Goal: Entertainment & Leisure: Consume media (video, audio)

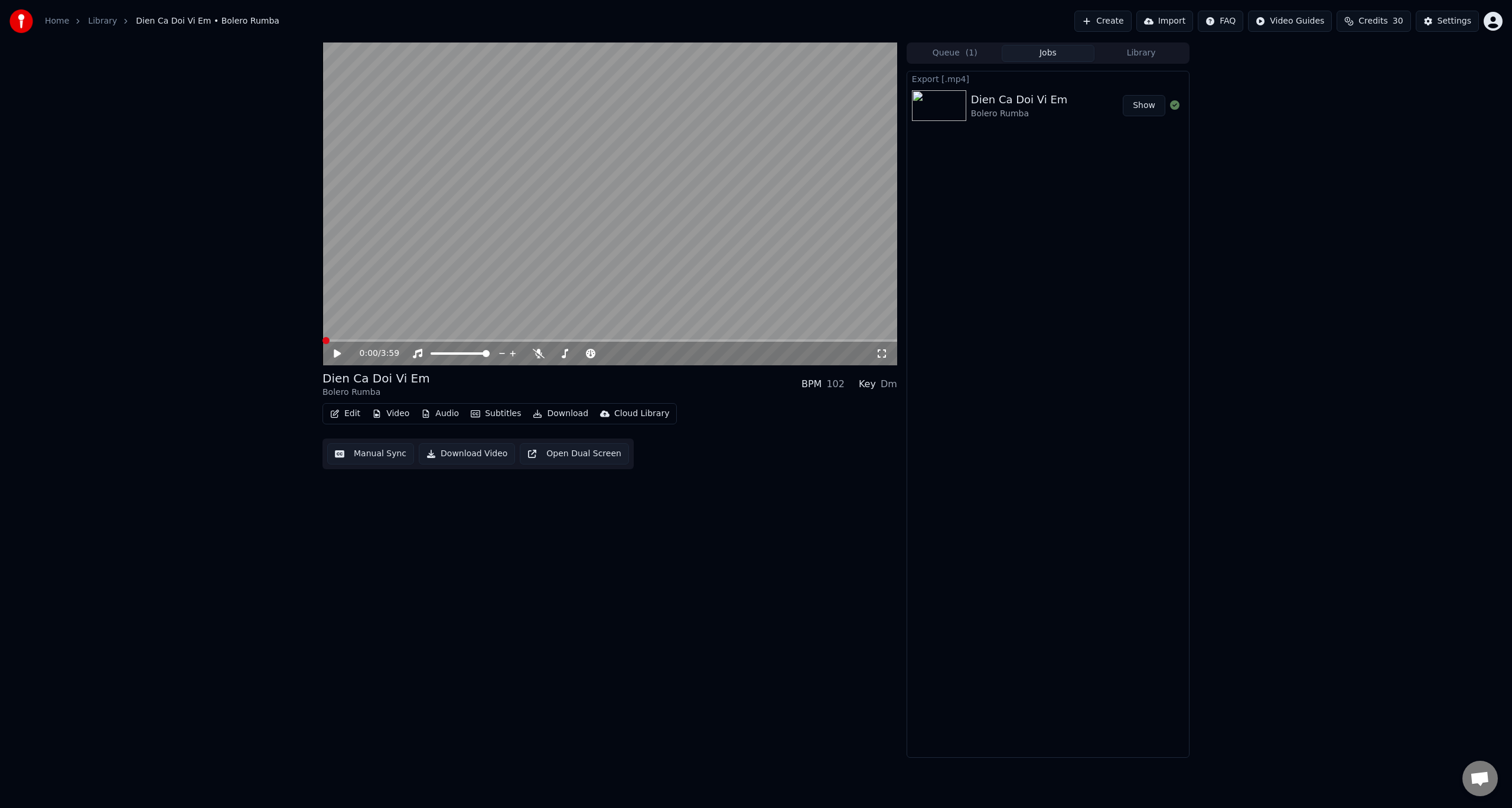
click at [103, 20] on link "Library" at bounding box center [102, 21] width 29 height 12
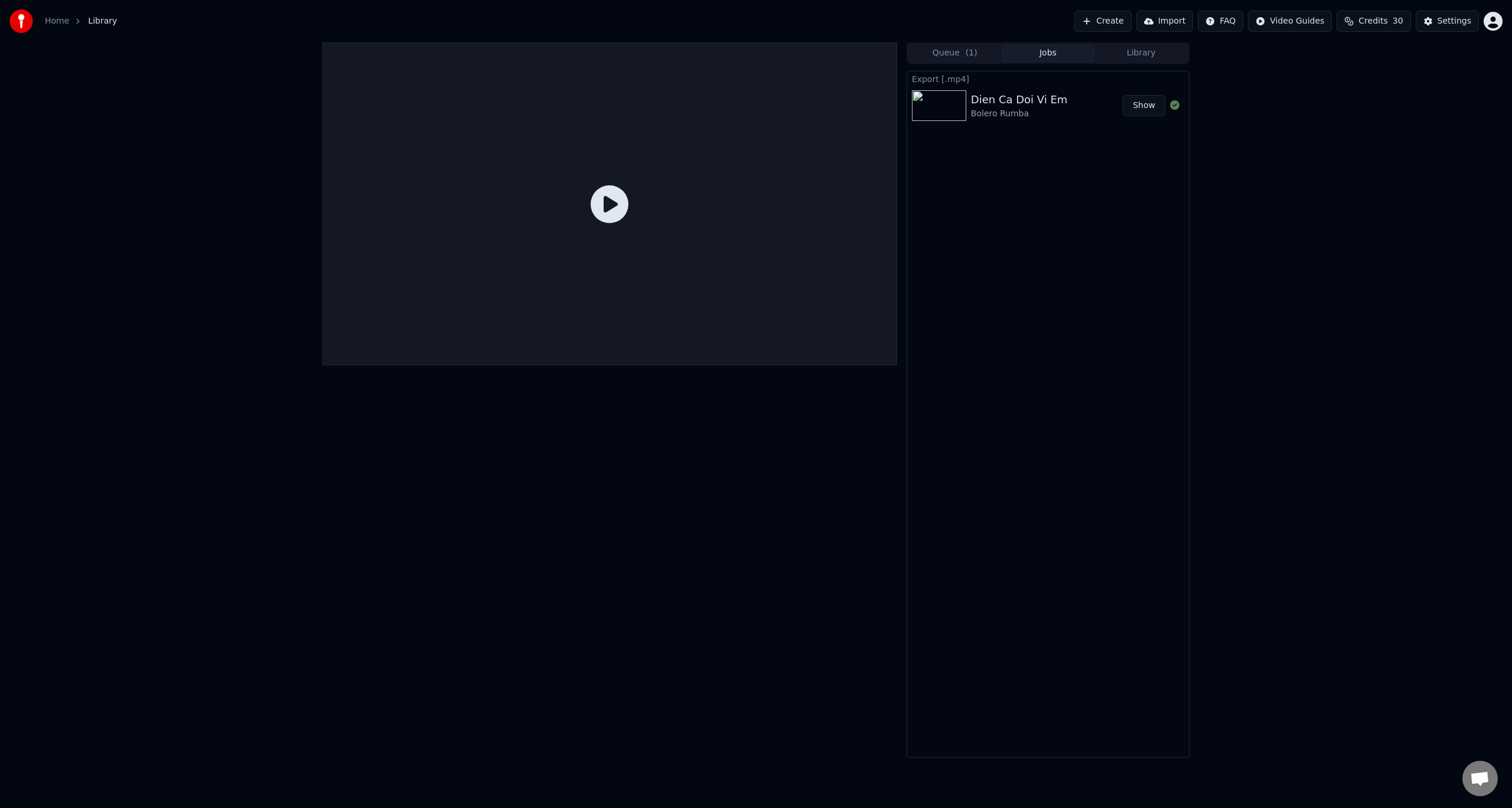
click at [58, 20] on link "Home" at bounding box center [57, 21] width 25 height 12
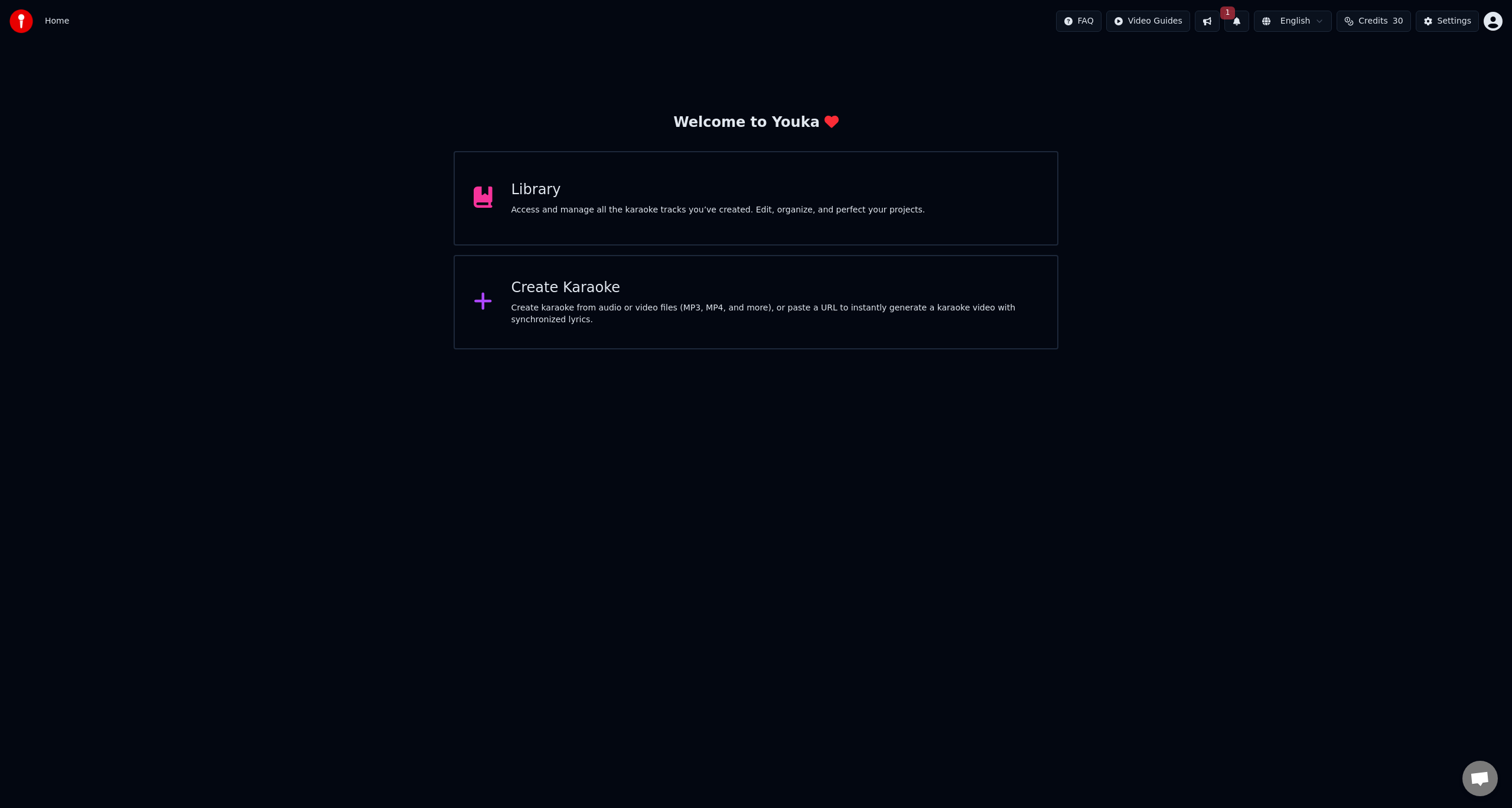
click at [531, 192] on div "Library" at bounding box center [718, 190] width 414 height 19
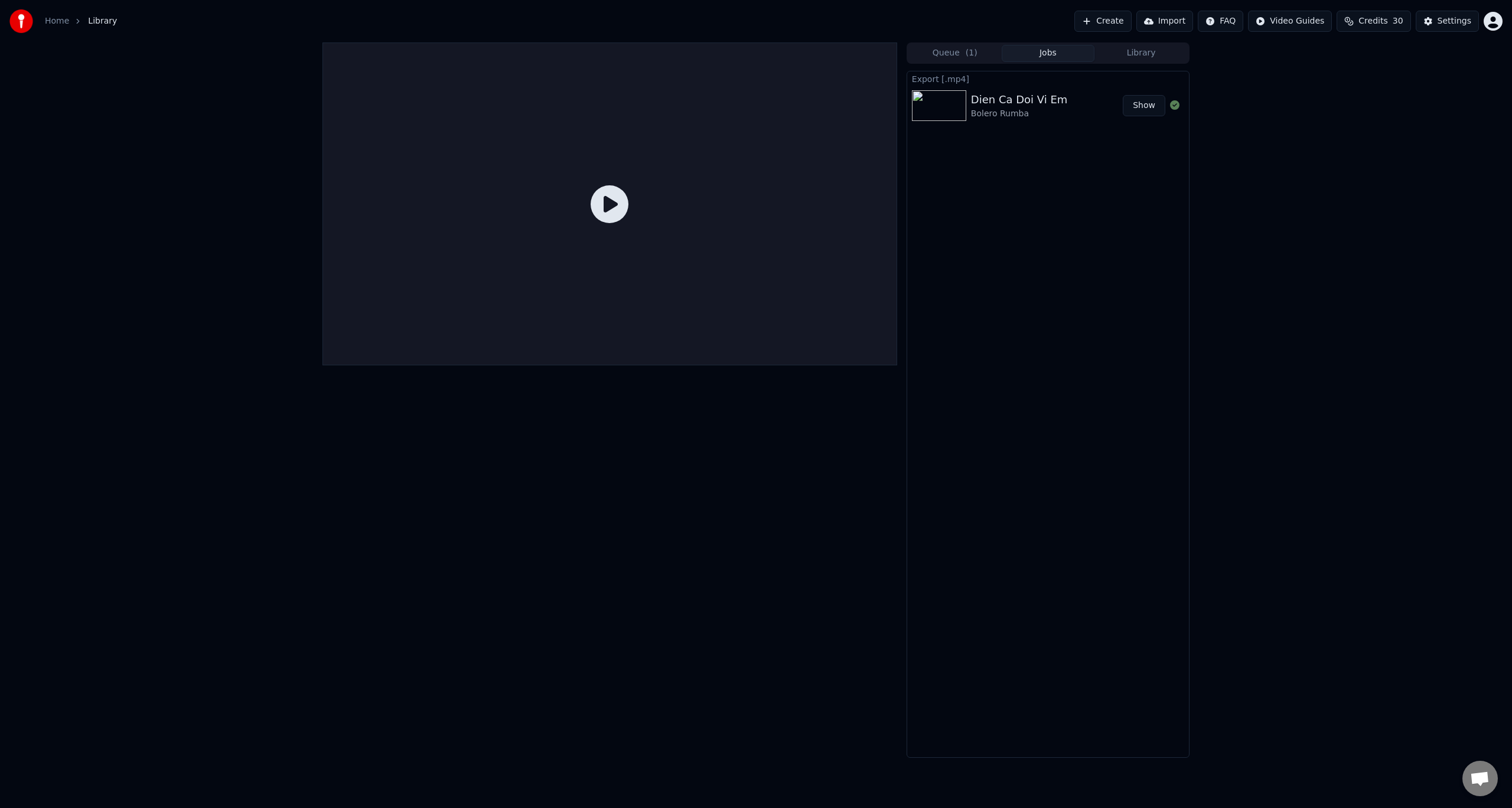
click at [1151, 57] on button "Library" at bounding box center [1141, 54] width 94 height 17
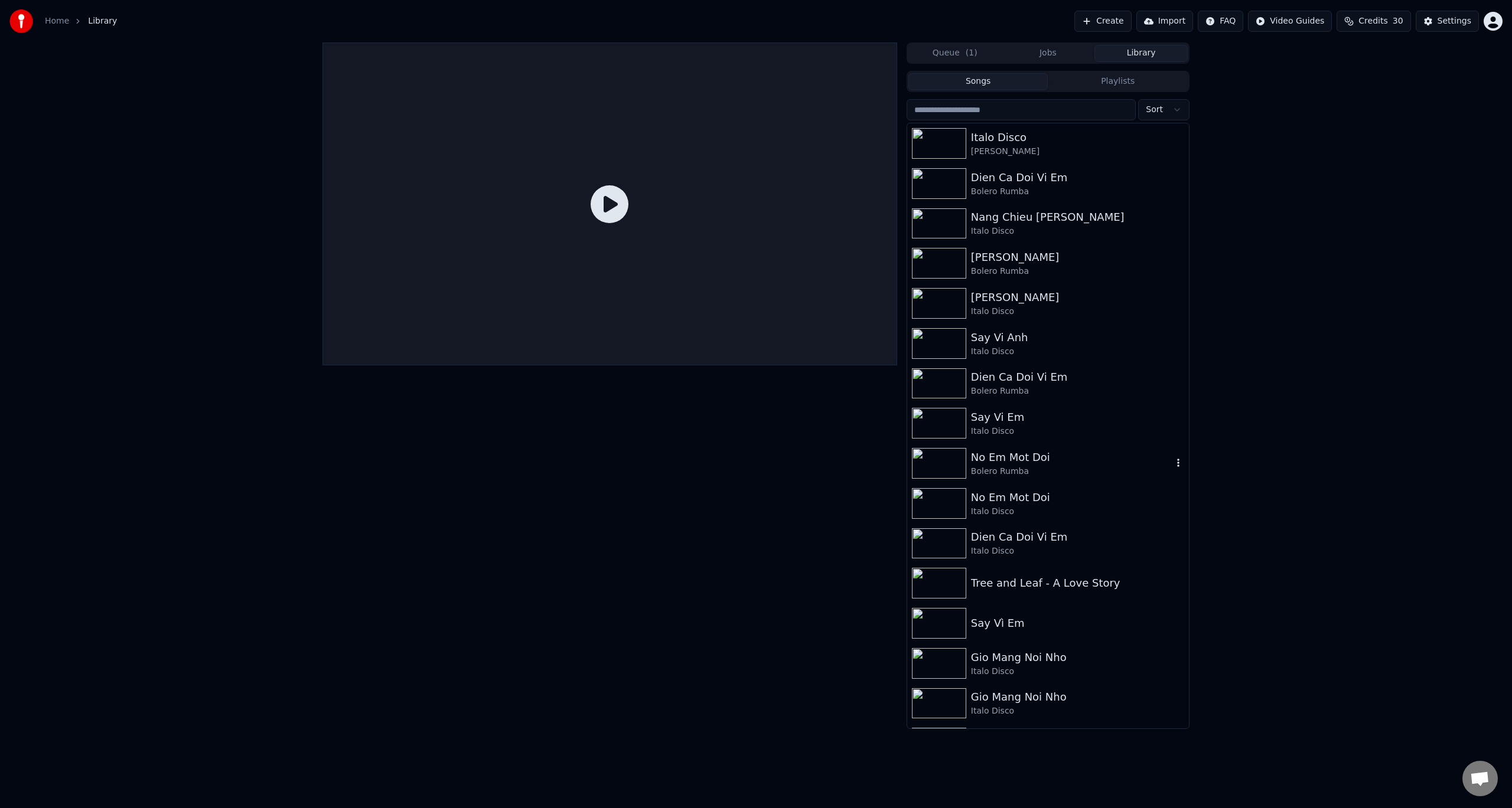
click at [1024, 458] on div "No Em Mot Doi" at bounding box center [1071, 457] width 201 height 17
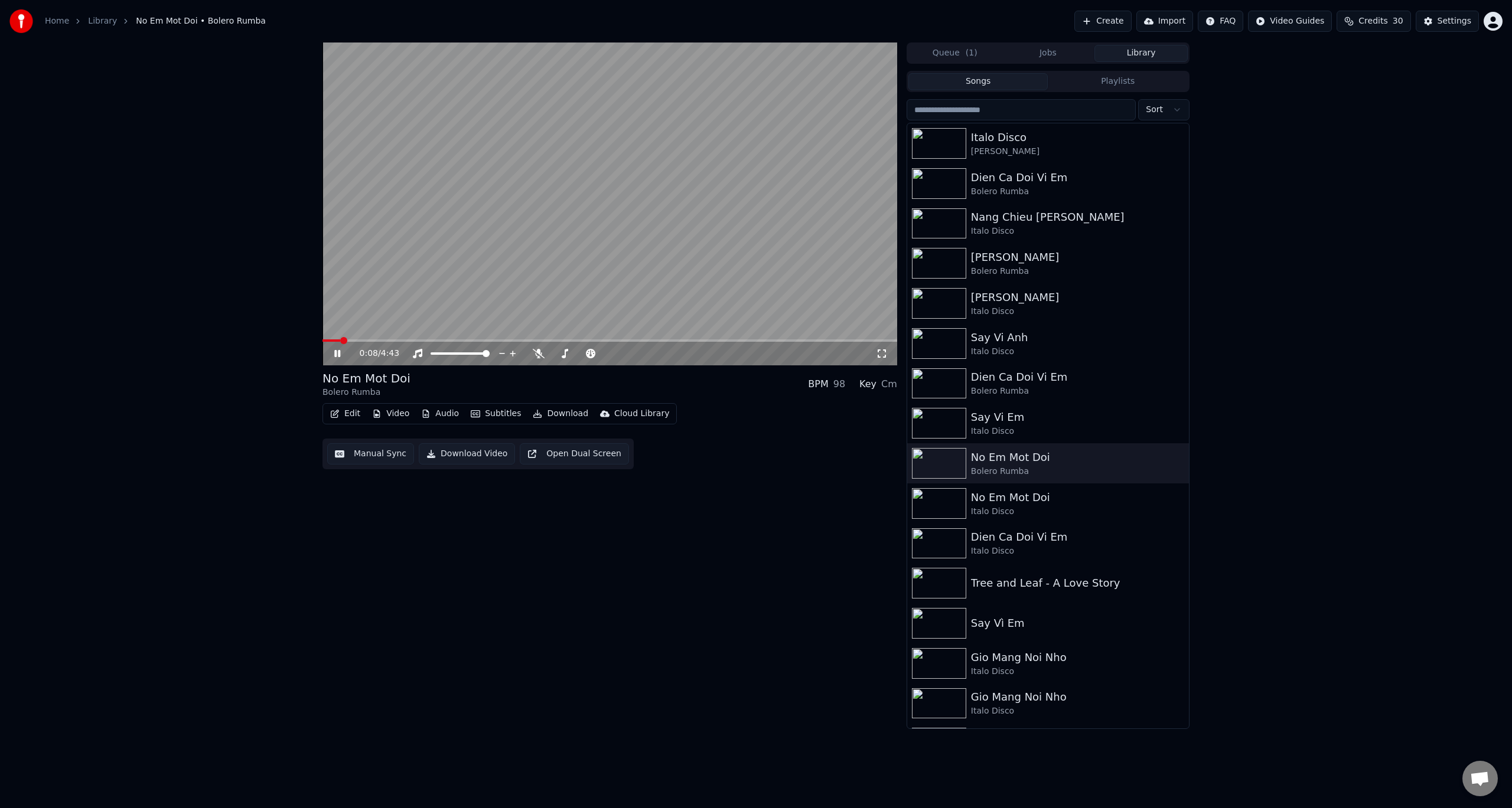
click at [342, 353] on icon at bounding box center [346, 353] width 28 height 10
click at [338, 352] on icon at bounding box center [337, 353] width 7 height 8
